Goal: Task Accomplishment & Management: Manage account settings

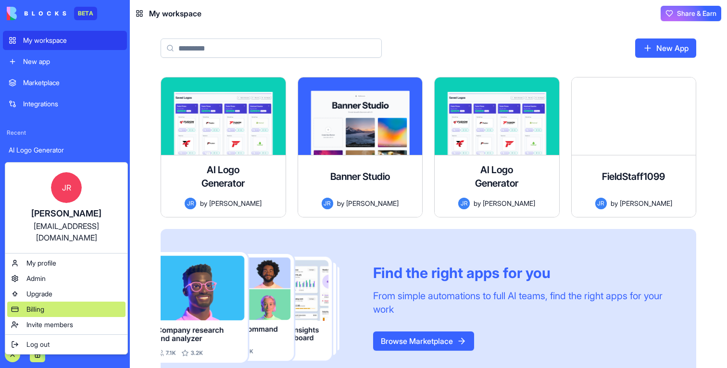
click at [41, 304] on span "Billing" at bounding box center [35, 309] width 18 height 10
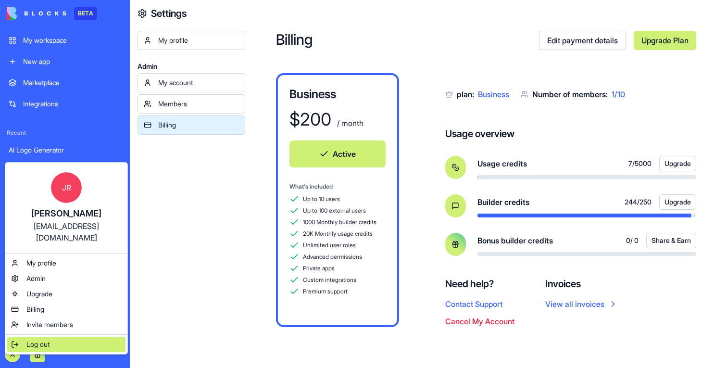
click at [60, 336] on div "Log out" at bounding box center [66, 343] width 118 height 15
